Goal: Check status: Check status

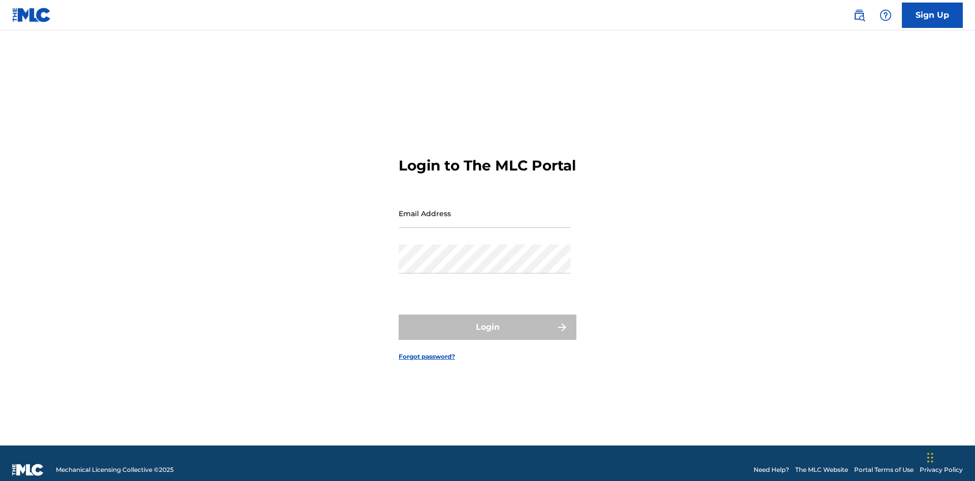
scroll to position [13, 0]
click at [484, 209] on input "Email Address" at bounding box center [485, 213] width 172 height 29
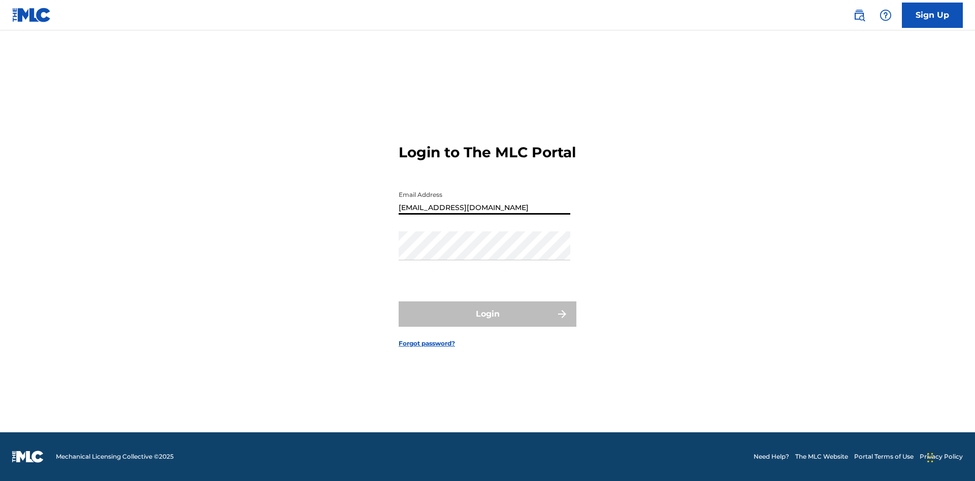
type input "[EMAIL_ADDRESS][DOMAIN_NAME]"
click at [487, 323] on button "Login" at bounding box center [488, 314] width 178 height 25
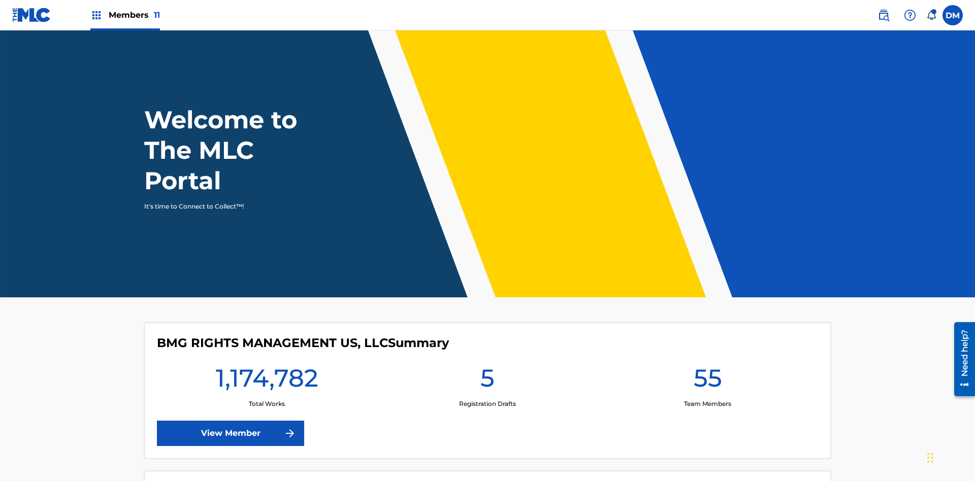
click at [125, 15] on span "Members 11" at bounding box center [134, 15] width 51 height 12
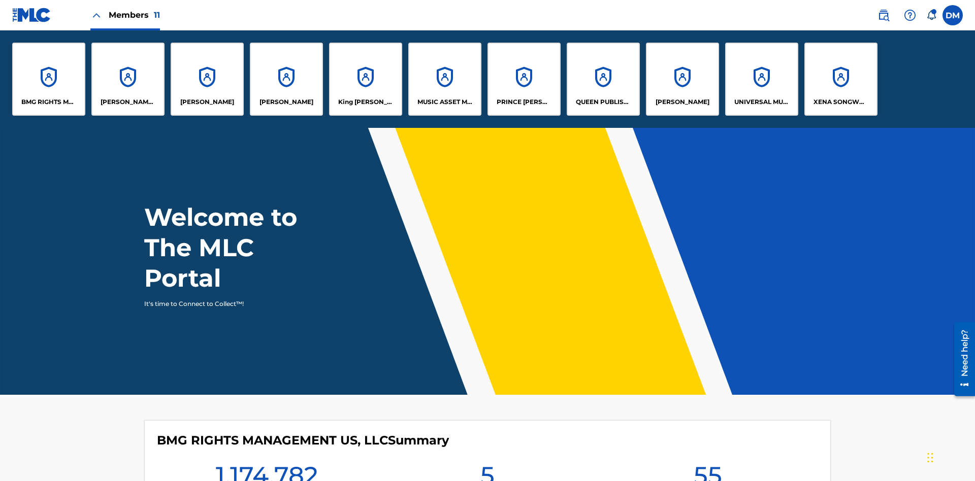
click at [761, 102] on p "UNIVERSAL MUSIC PUB GROUP" at bounding box center [761, 101] width 55 height 9
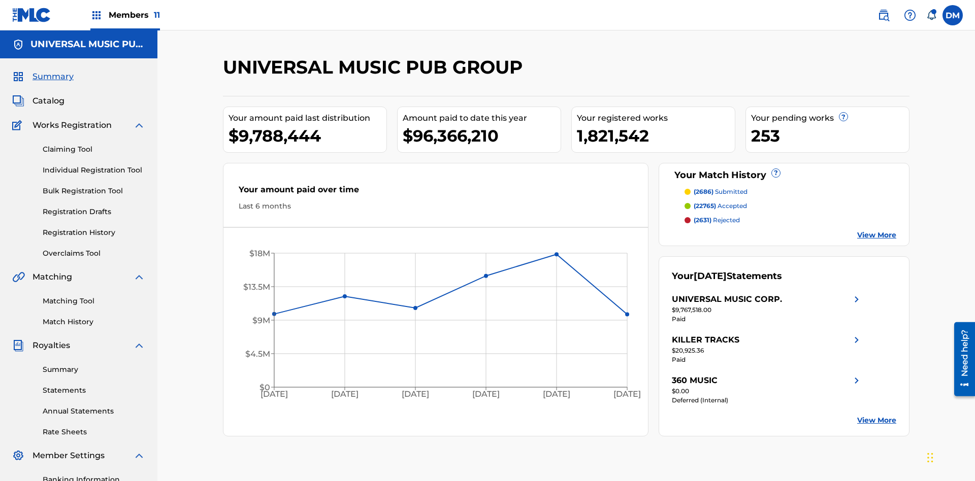
click at [94, 227] on link "Registration History" at bounding box center [94, 232] width 103 height 11
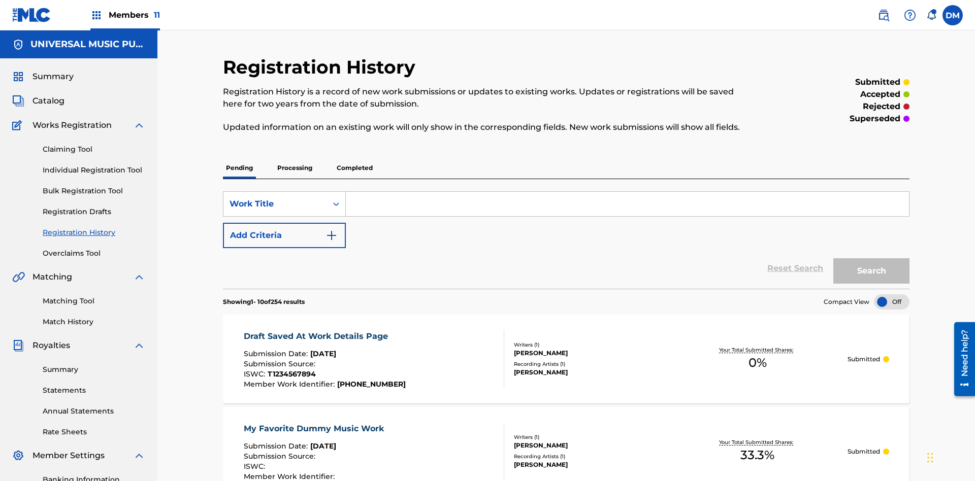
click at [354, 157] on p "Completed" at bounding box center [355, 167] width 42 height 21
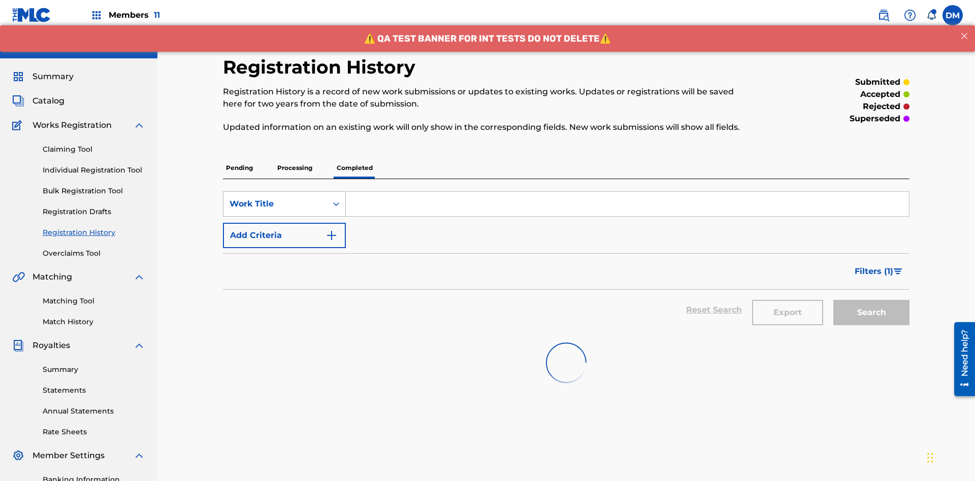
click at [275, 198] on div "Work Title" at bounding box center [275, 204] width 91 height 12
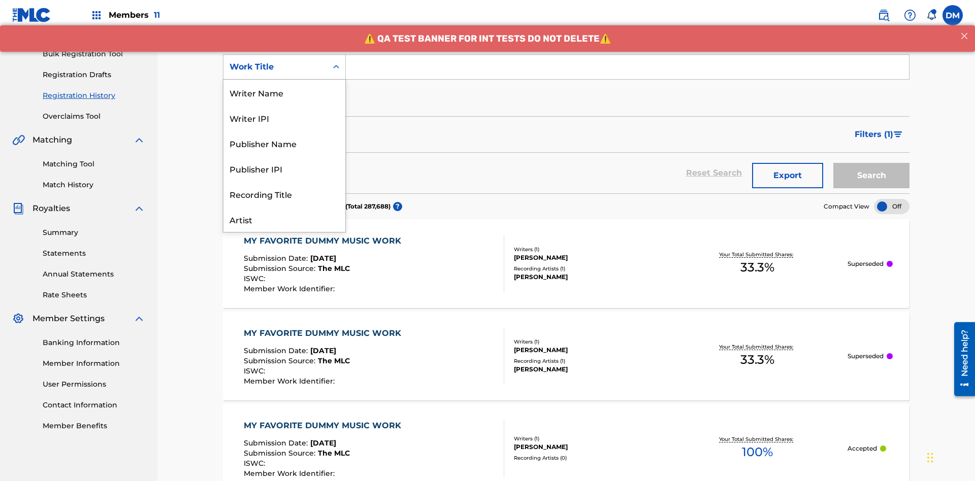
scroll to position [51, 0]
click at [284, 219] on div "Work Title" at bounding box center [284, 219] width 122 height 25
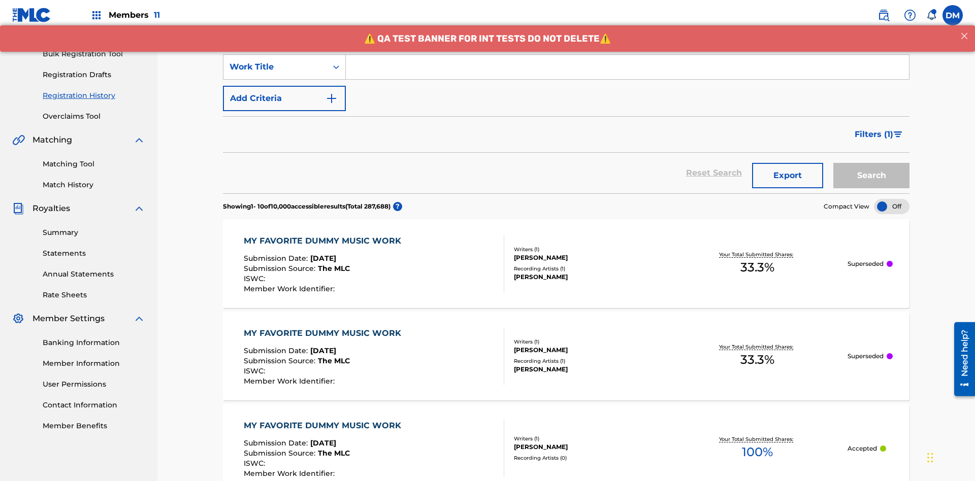
click at [284, 86] on button "Add Criteria" at bounding box center [284, 98] width 123 height 25
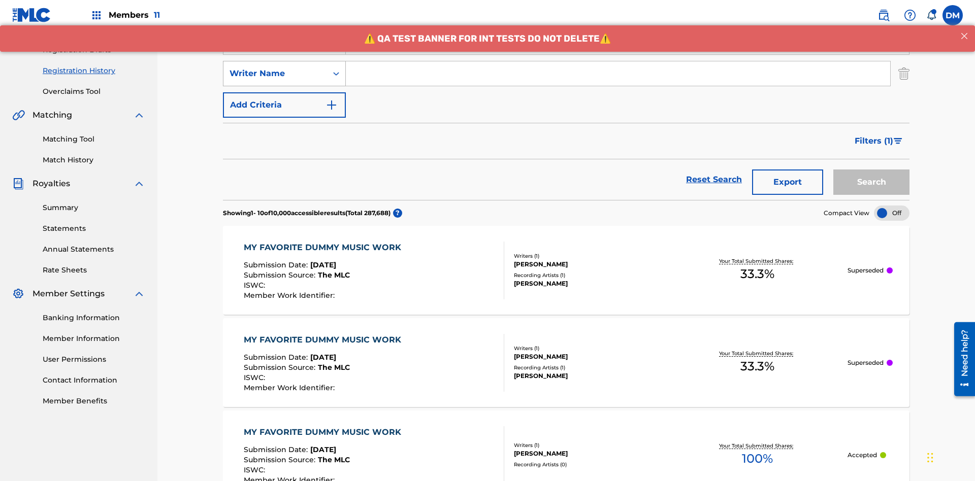
click at [275, 68] on div "Writer Name" at bounding box center [275, 74] width 91 height 12
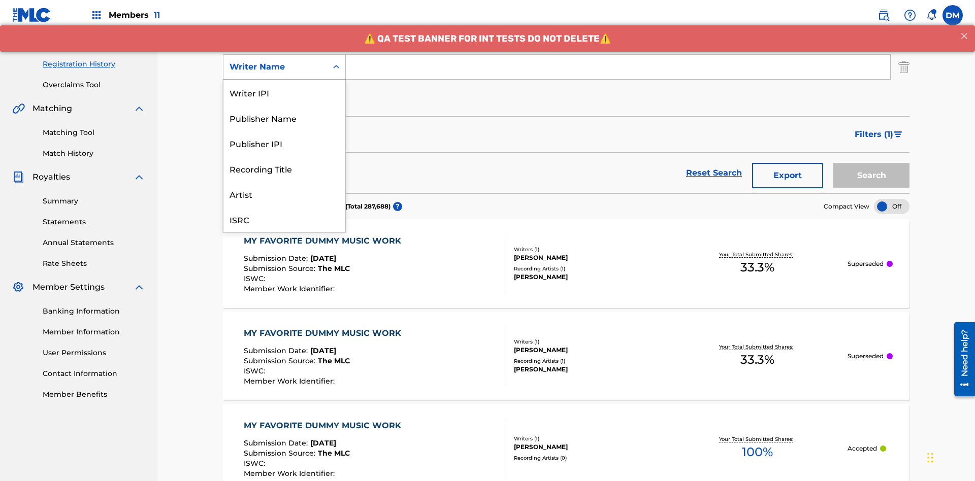
scroll to position [25, 0]
click at [284, 143] on div "Recording Title" at bounding box center [284, 142] width 122 height 25
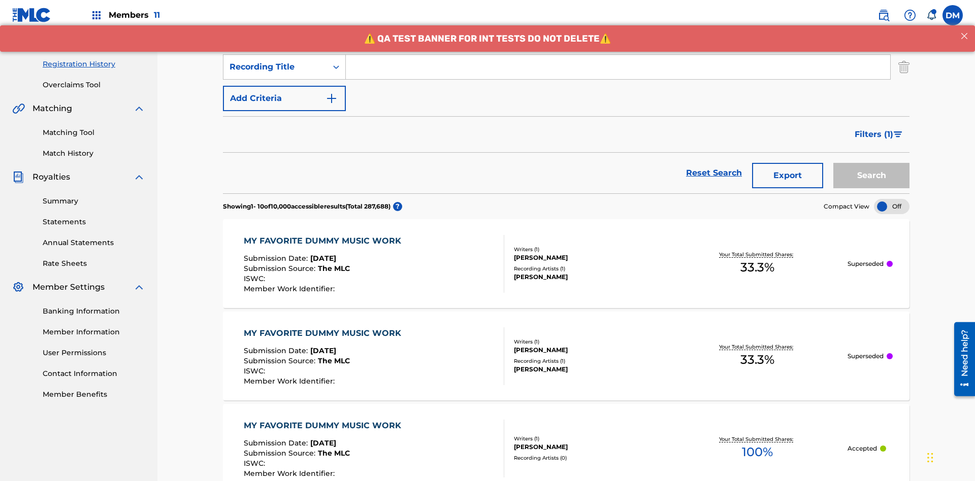
click at [284, 86] on button "Add Criteria" at bounding box center [284, 98] width 123 height 25
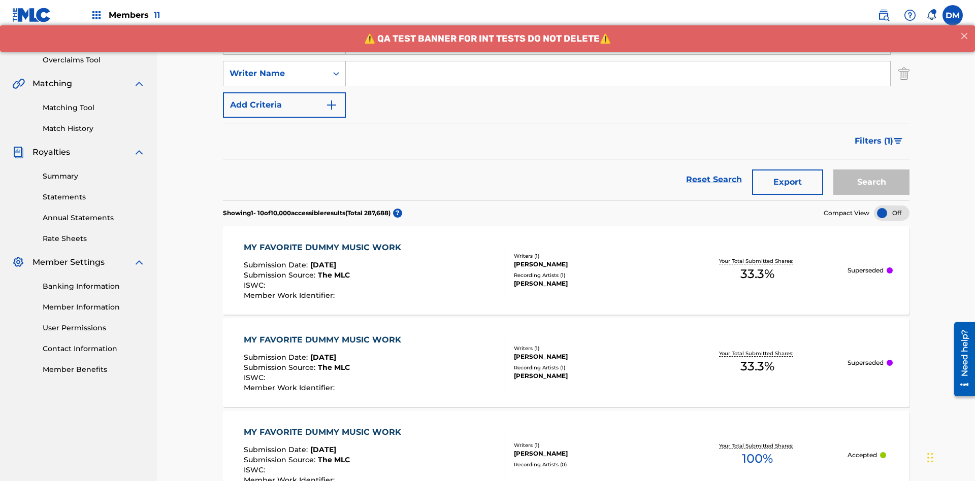
scroll to position [200, 0]
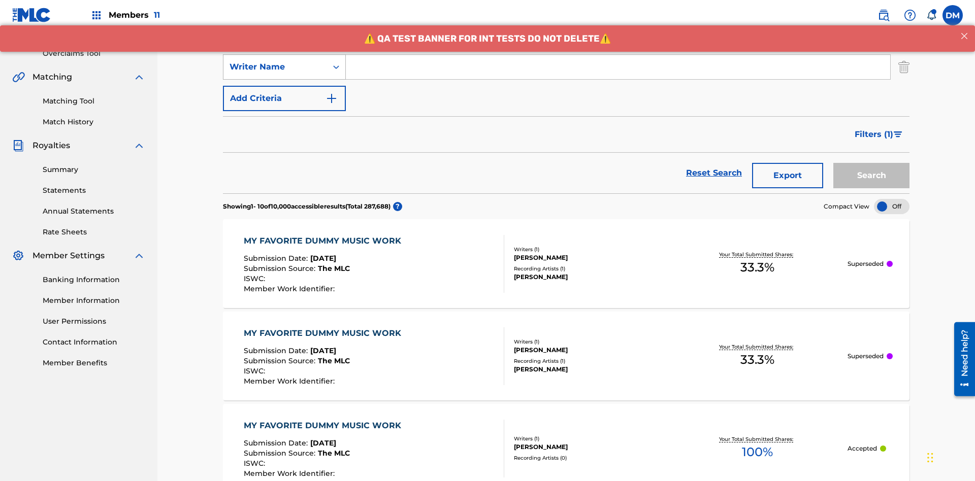
click at [275, 67] on div "Writer Name" at bounding box center [275, 67] width 91 height 12
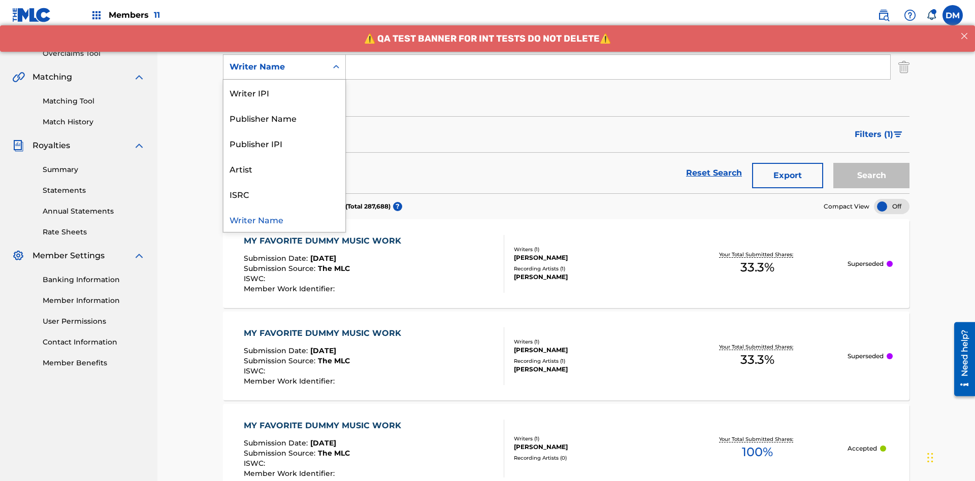
click at [284, 194] on div "ISRC" at bounding box center [284, 193] width 122 height 25
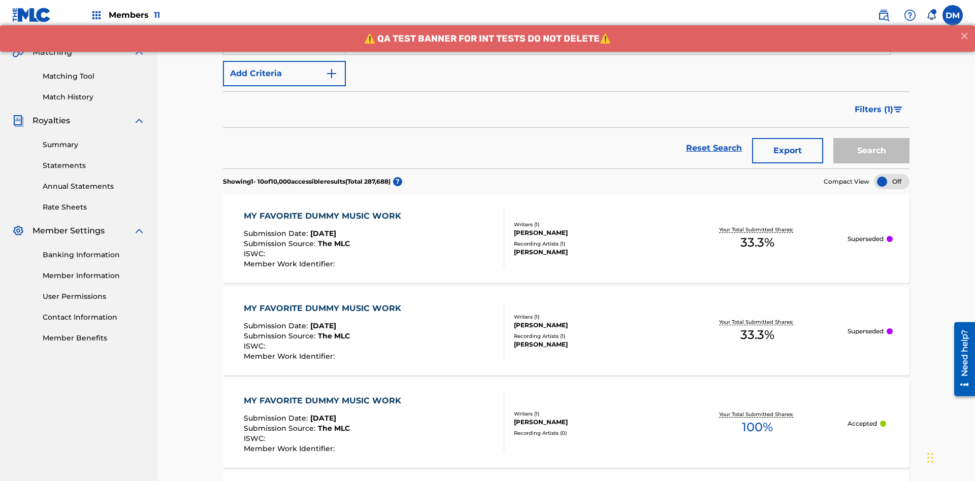
click at [284, 74] on button "Add Criteria" at bounding box center [284, 73] width 123 height 25
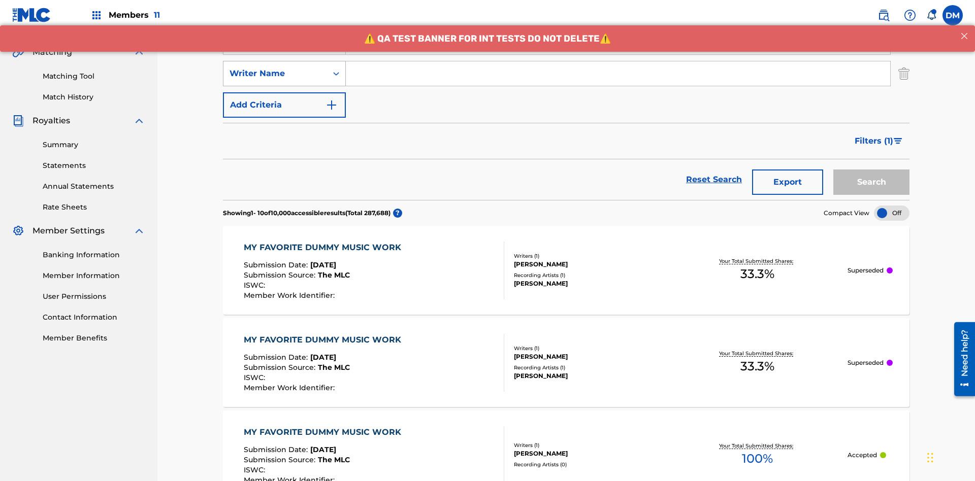
click at [275, 68] on div "Writer Name" at bounding box center [275, 74] width 91 height 12
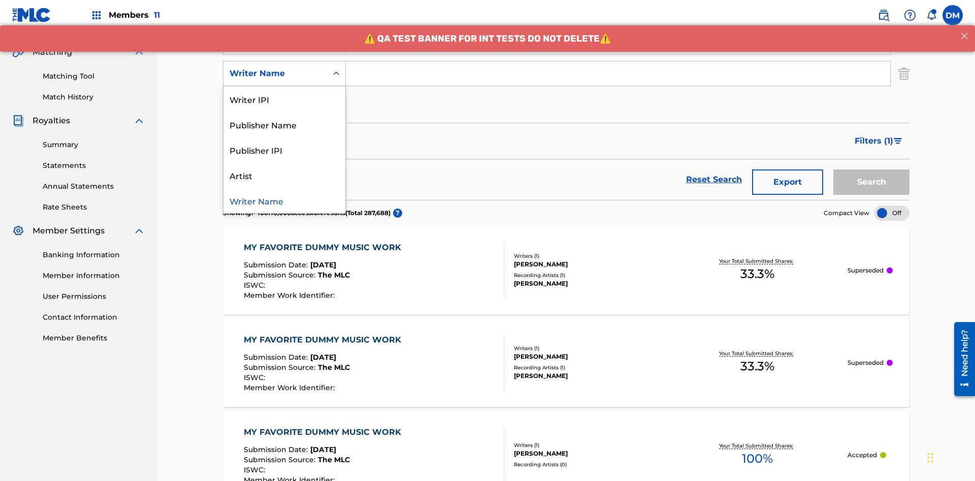
scroll to position [232, 0]
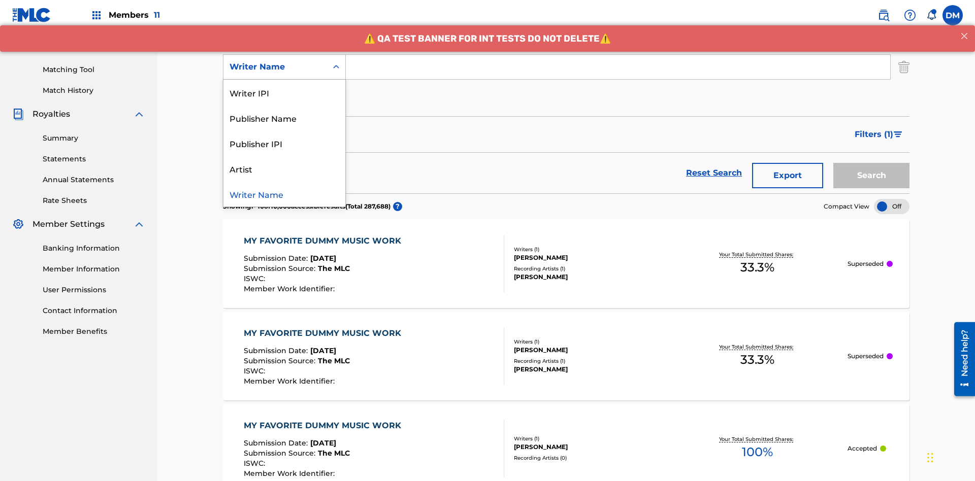
click at [284, 194] on div "Writer Name" at bounding box center [284, 193] width 122 height 25
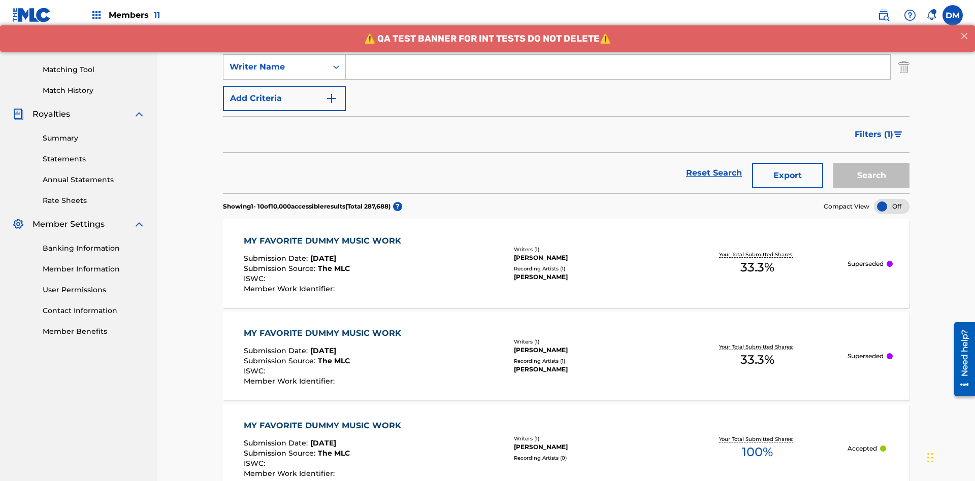
click at [284, 86] on button "Add Criteria" at bounding box center [284, 98] width 123 height 25
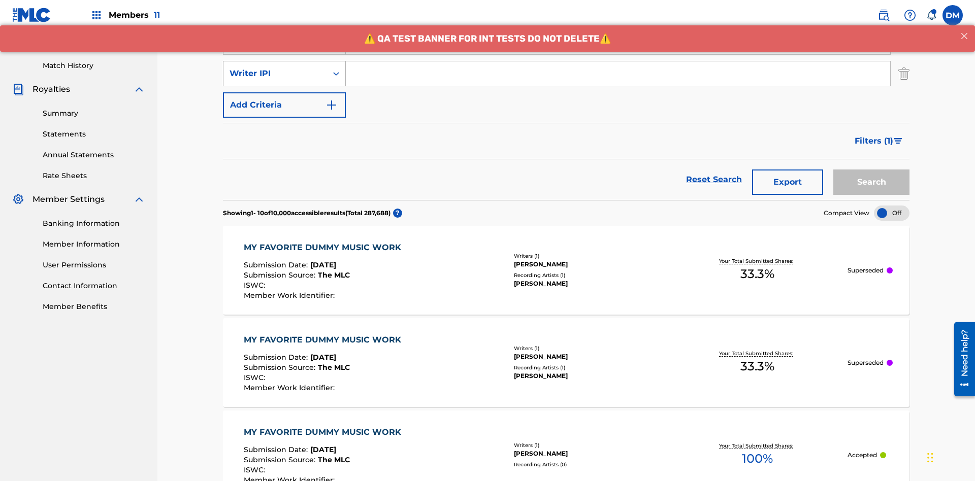
click at [275, 68] on div "Writer IPI" at bounding box center [275, 74] width 91 height 12
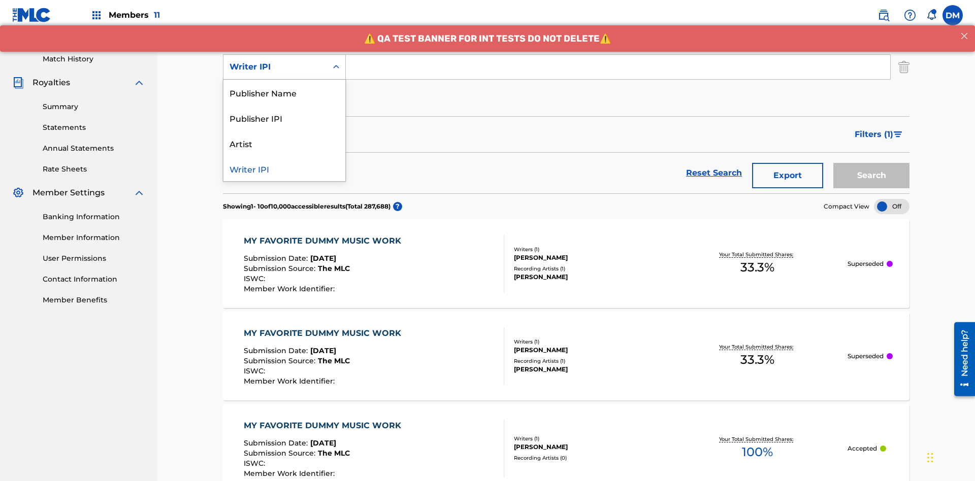
click at [284, 92] on div "Publisher Name" at bounding box center [284, 92] width 122 height 25
click at [284, 86] on button "Add Criteria" at bounding box center [284, 98] width 123 height 25
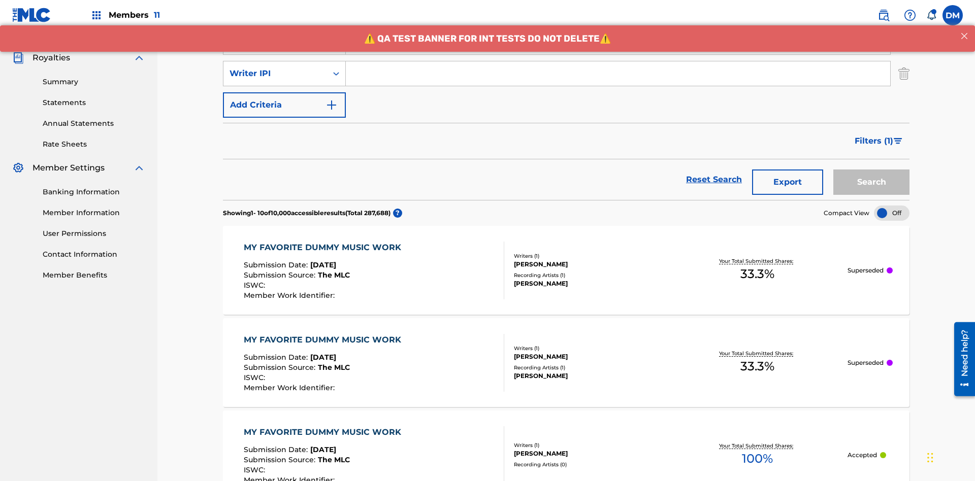
scroll to position [295, 0]
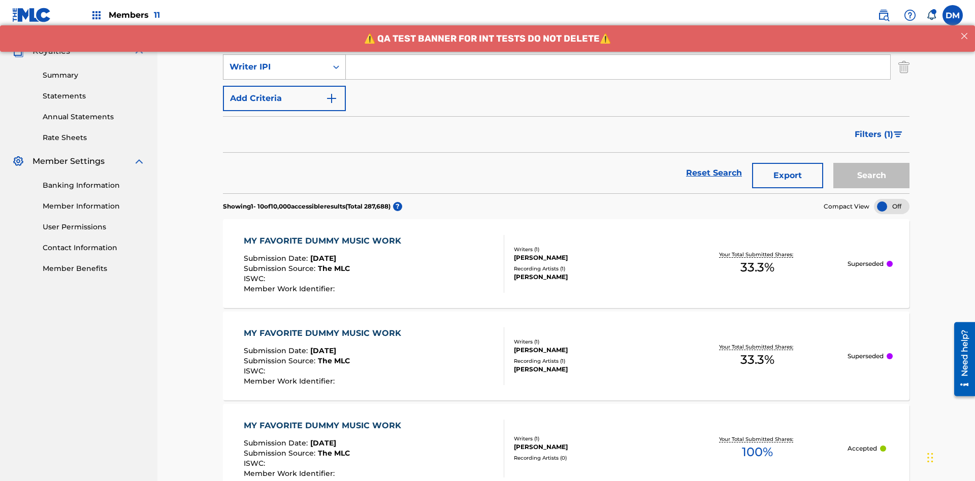
click at [275, 67] on div "Writer IPI" at bounding box center [275, 67] width 91 height 12
click at [284, 92] on div "Publisher IPI" at bounding box center [284, 92] width 122 height 25
click at [284, 86] on button "Add Criteria" at bounding box center [284, 98] width 123 height 25
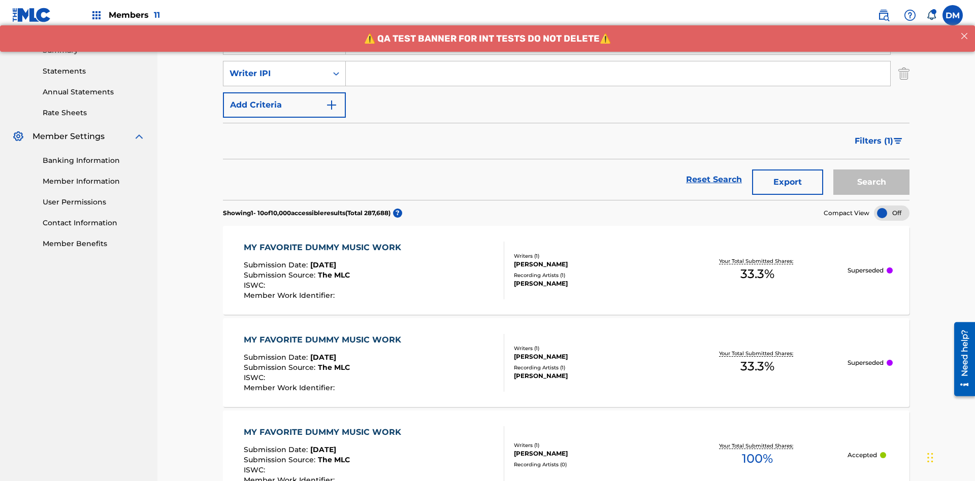
scroll to position [326, 0]
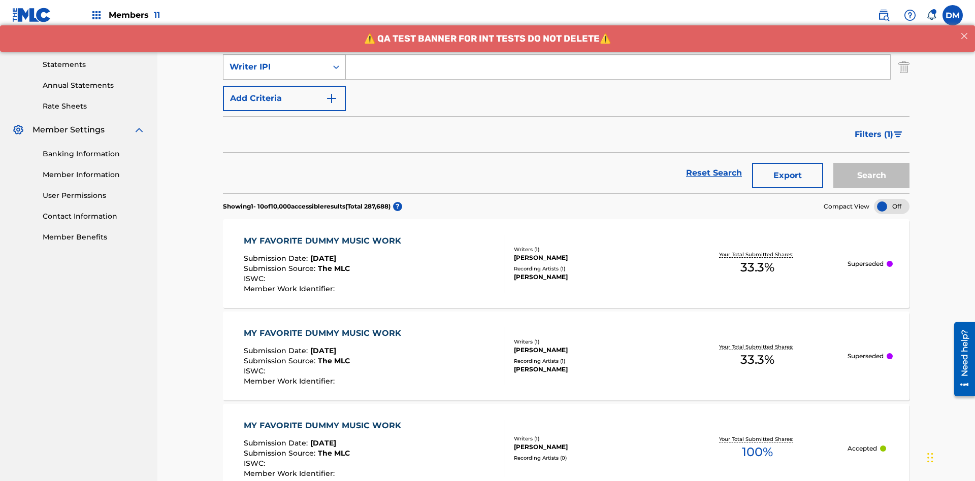
click at [275, 67] on div "Writer IPI" at bounding box center [275, 67] width 91 height 12
click at [284, 92] on div "Artist" at bounding box center [284, 92] width 122 height 25
click at [284, 86] on button "Add Criteria" at bounding box center [284, 98] width 123 height 25
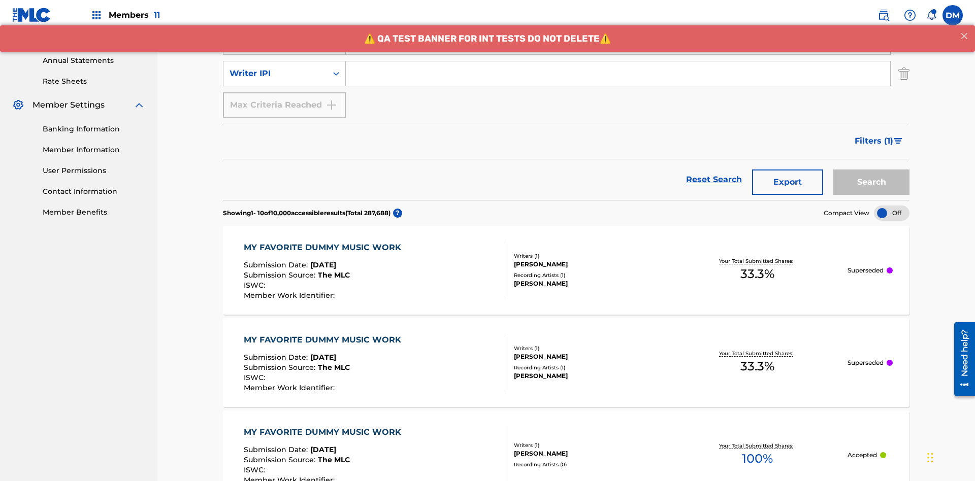
scroll to position [357, 0]
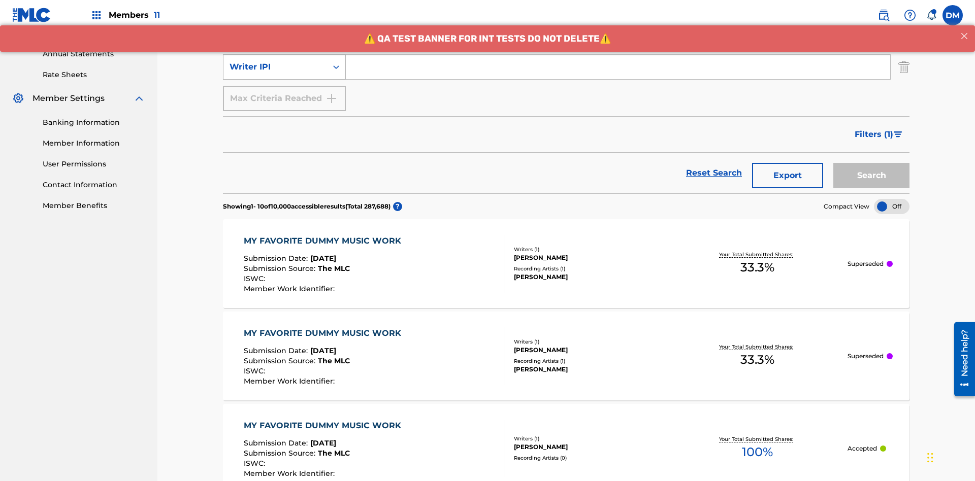
click at [275, 67] on div "Writer IPI" at bounding box center [275, 67] width 91 height 12
click at [284, 92] on div "Writer IPI" at bounding box center [284, 92] width 122 height 25
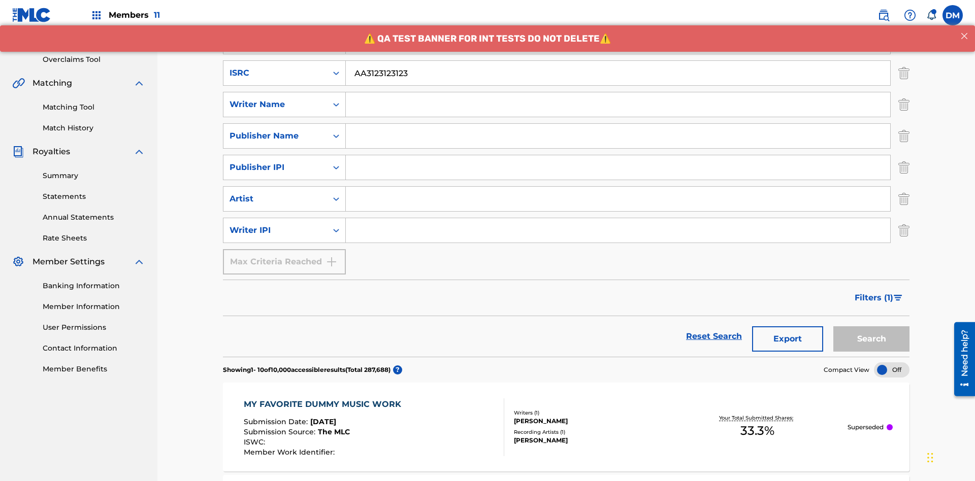
type input "AA3123123123"
click at [627, 22] on input "Search Form" at bounding box center [627, 10] width 563 height 24
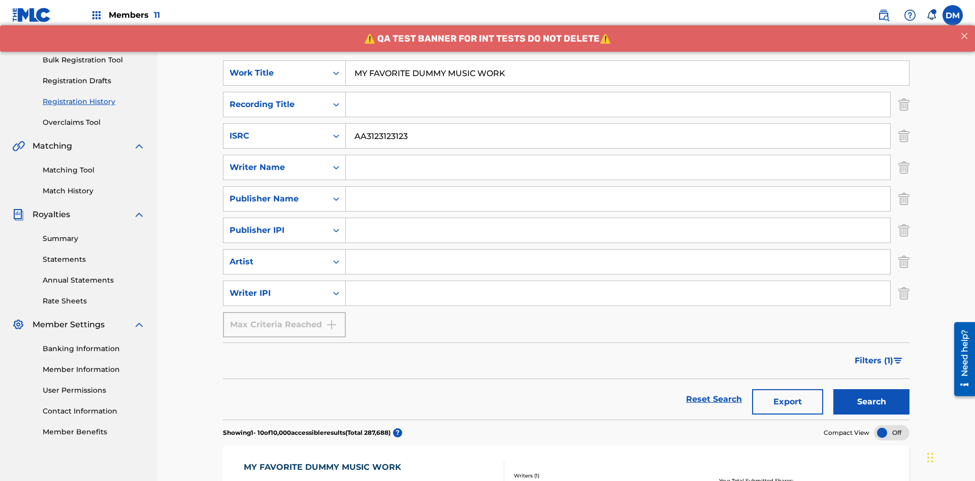
scroll to position [225, 0]
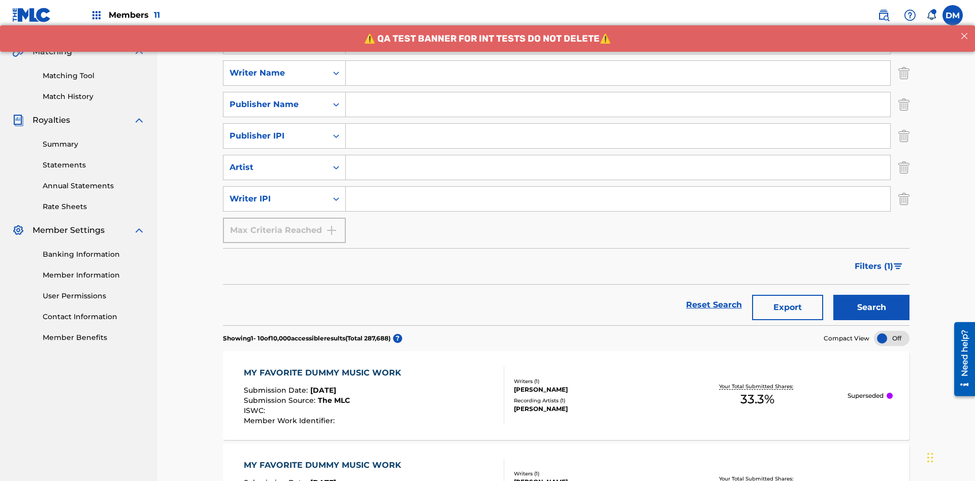
type input "MY FAVORITE DUMMY MUSIC WORK"
click at [618, 73] on input "Search Form" at bounding box center [618, 73] width 544 height 24
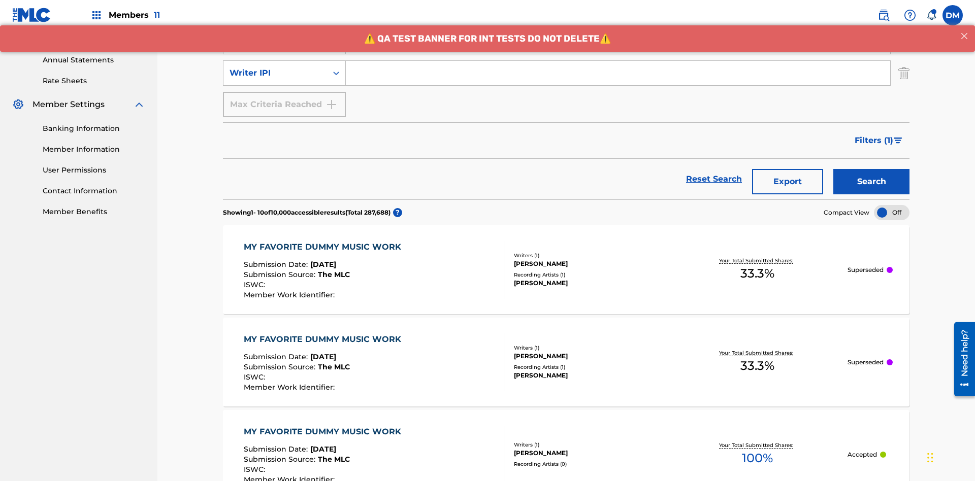
type input "[PERSON_NAME]"
click at [618, 73] on input "Search Form" at bounding box center [618, 73] width 544 height 24
type input "00741807247"
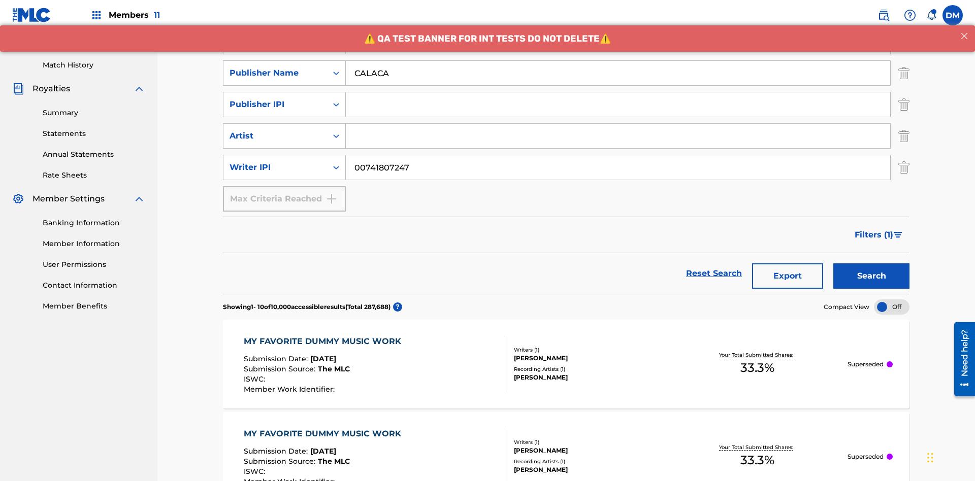
type input "CALACA"
click at [618, 92] on input "Search Form" at bounding box center [618, 104] width 544 height 24
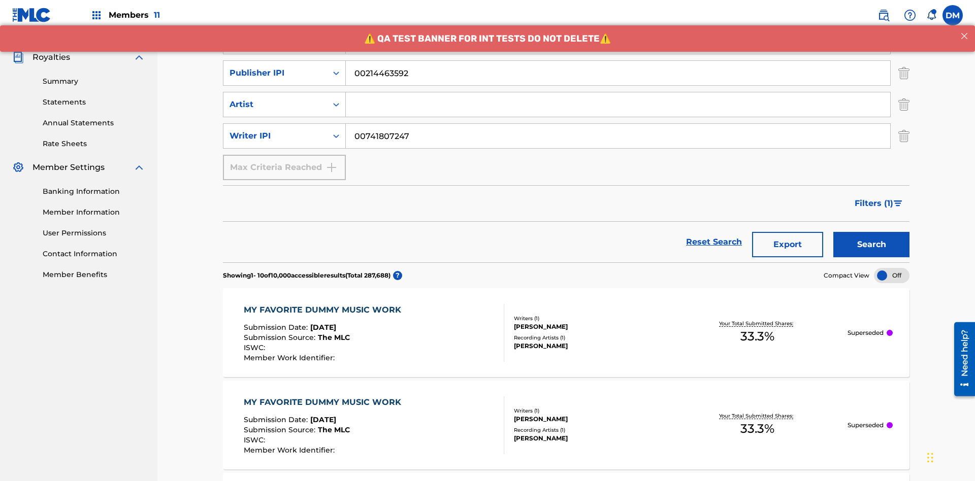
type input "00214463592"
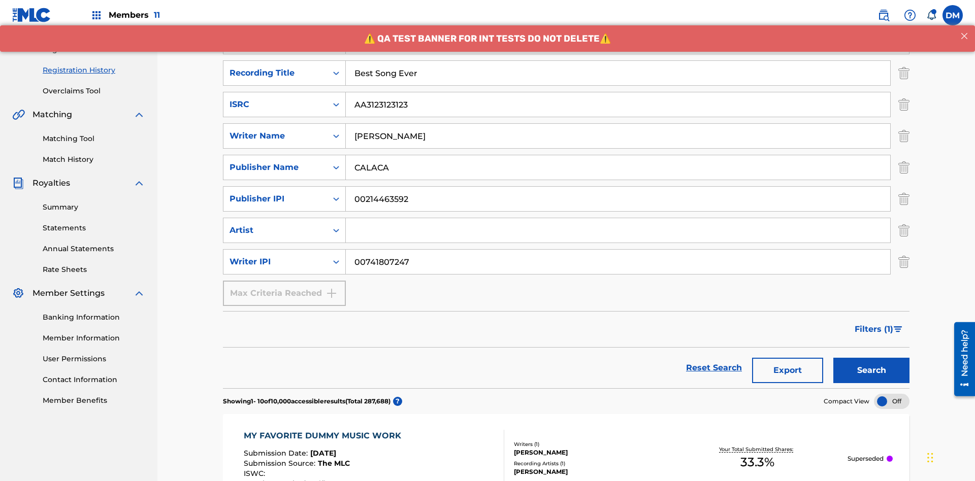
type input "Best Song Ever"
click at [618, 218] on input "Search Form" at bounding box center [618, 230] width 544 height 24
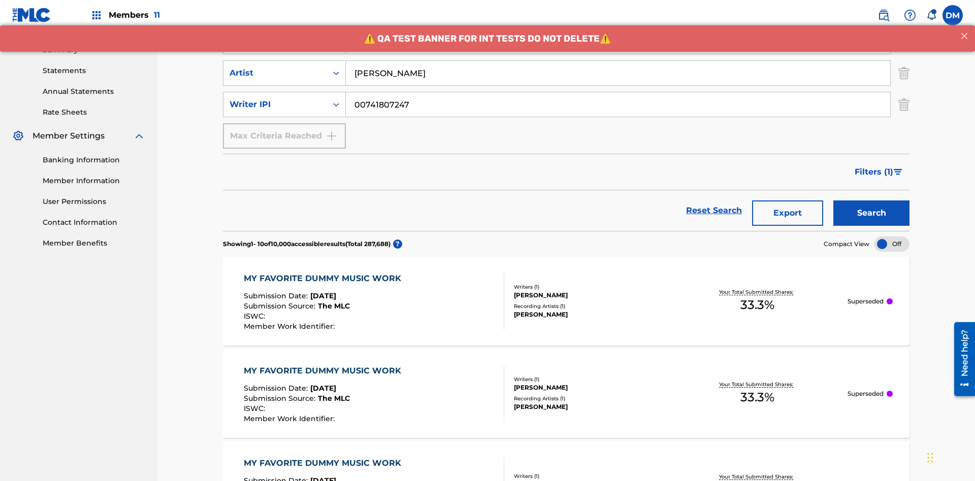
type input "[PERSON_NAME]"
click at [871, 201] on button "Search" at bounding box center [871, 213] width 76 height 25
